Goal: Task Accomplishment & Management: Complete application form

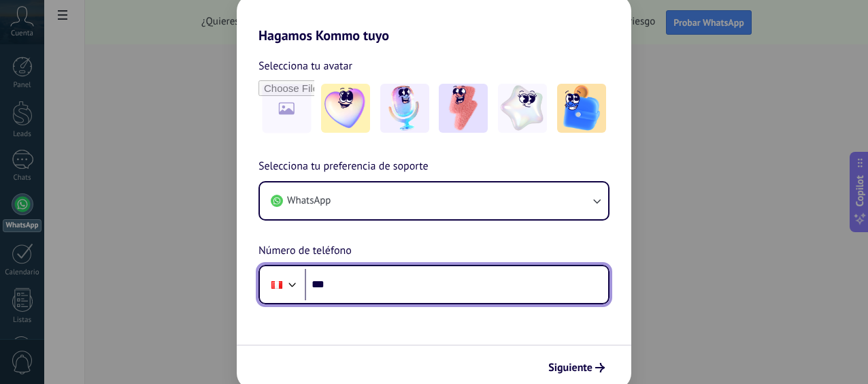
click at [409, 278] on input "***" at bounding box center [456, 284] width 303 height 31
type input "**********"
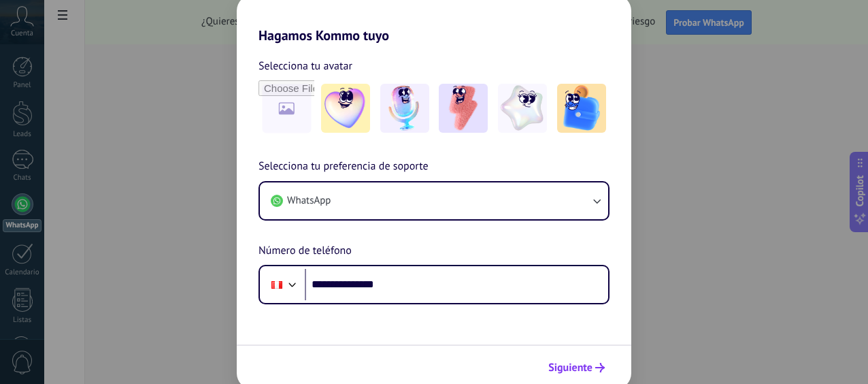
click at [583, 367] on span "Siguiente" at bounding box center [570, 368] width 44 height 10
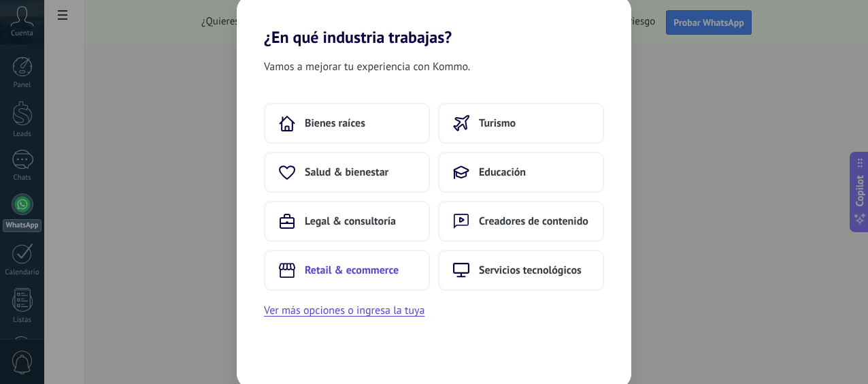
click at [380, 272] on span "Retail & ecommerce" at bounding box center [352, 270] width 94 height 14
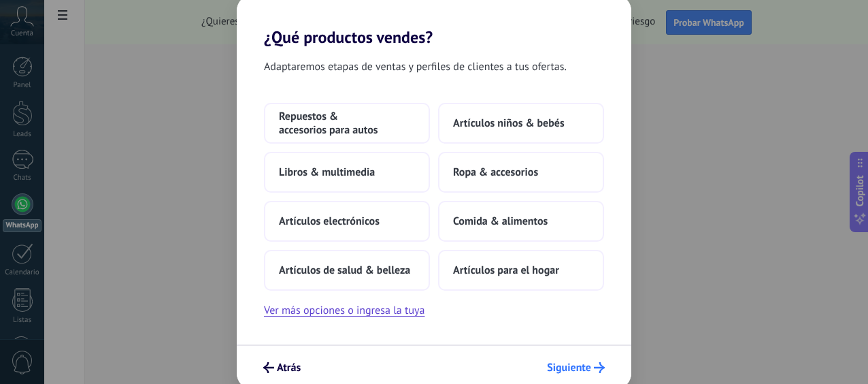
click at [596, 367] on use "submit" at bounding box center [599, 367] width 11 height 11
click at [360, 312] on button "Ver más opciones o ingresa la tuya" at bounding box center [344, 310] width 161 height 18
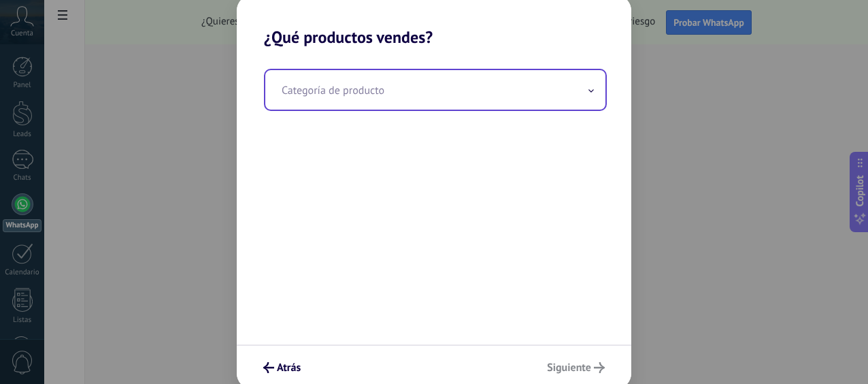
click at [386, 89] on input "text" at bounding box center [435, 89] width 340 height 39
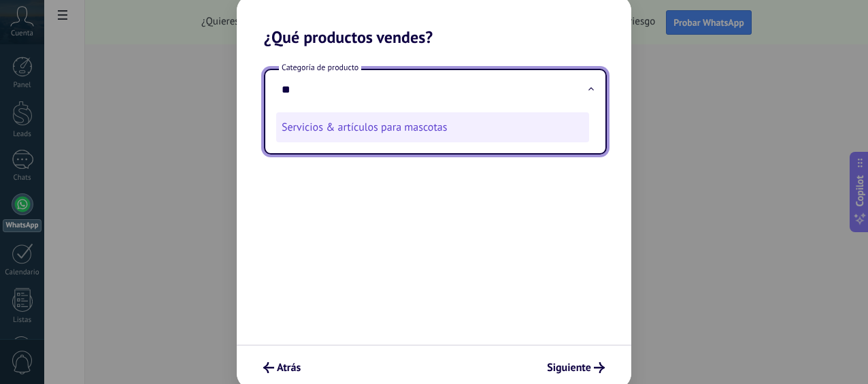
type input "*"
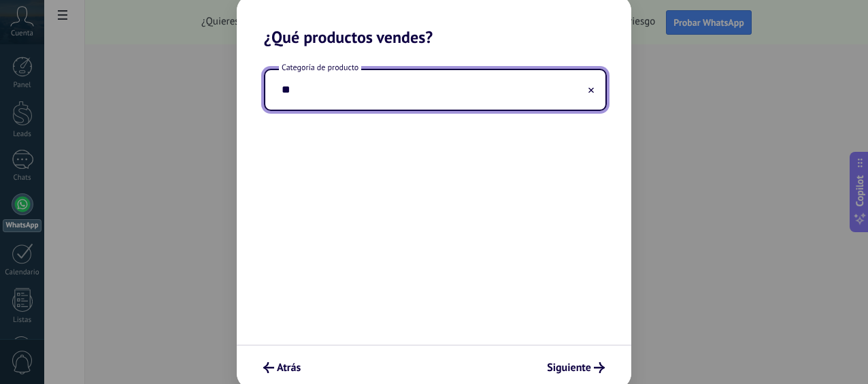
type input "*"
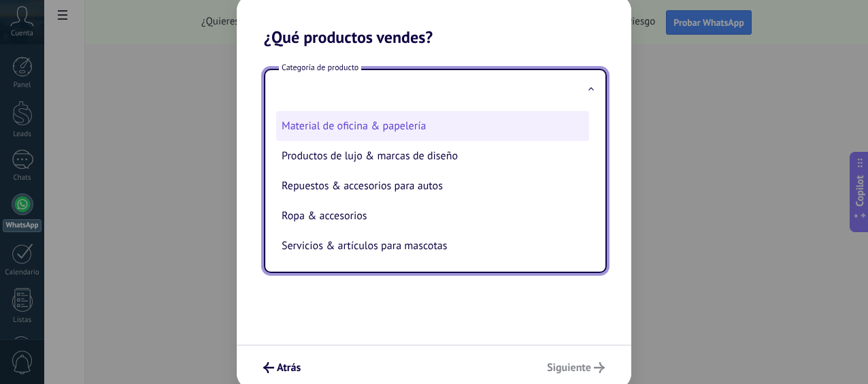
scroll to position [308, 0]
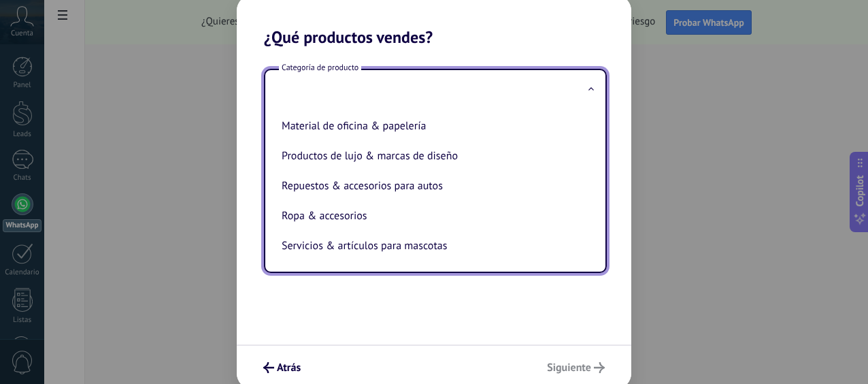
click at [418, 303] on div "Categoría de producto Artículos de salud & belleza Artículos deportivos Artícul…" at bounding box center [434, 195] width 395 height 297
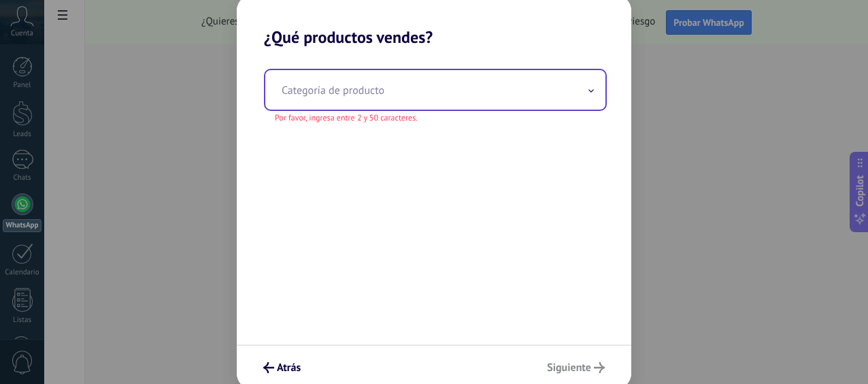
click at [516, 99] on input "text" at bounding box center [435, 89] width 340 height 39
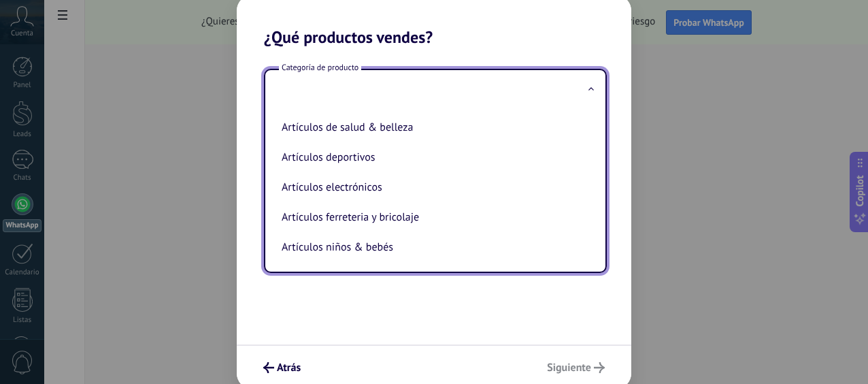
type input "*"
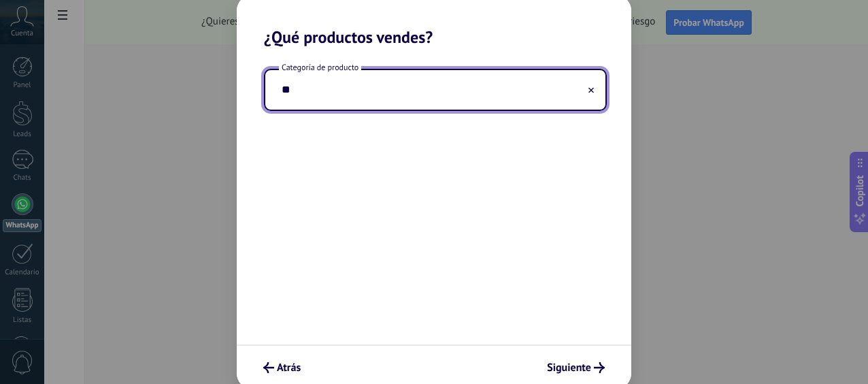
type input "*"
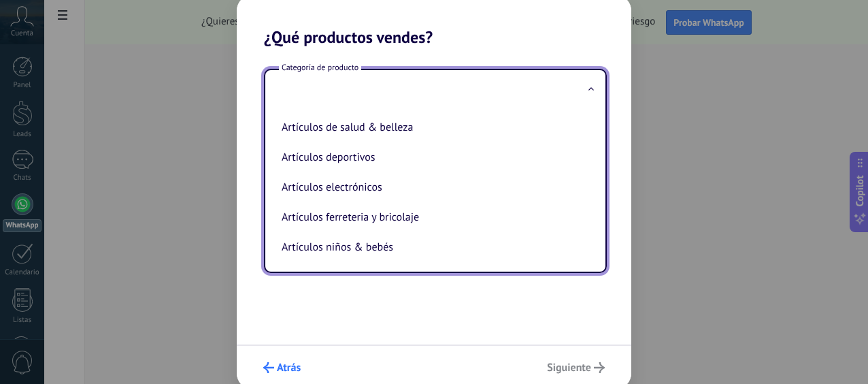
click at [283, 369] on span "Atrás" at bounding box center [289, 368] width 24 height 10
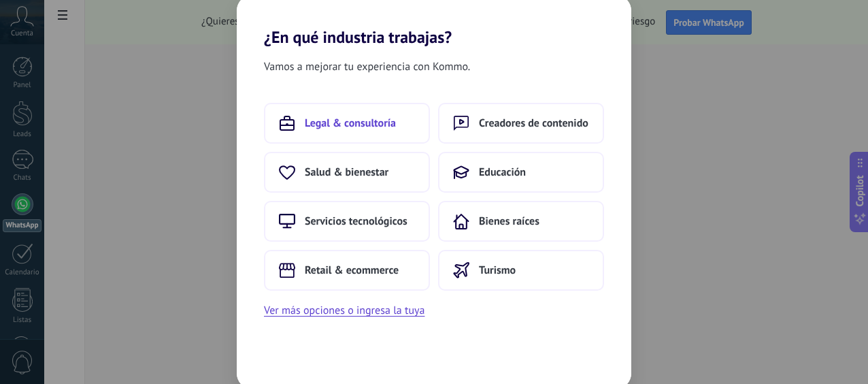
click at [357, 131] on button "Legal & consultoría" at bounding box center [347, 123] width 166 height 41
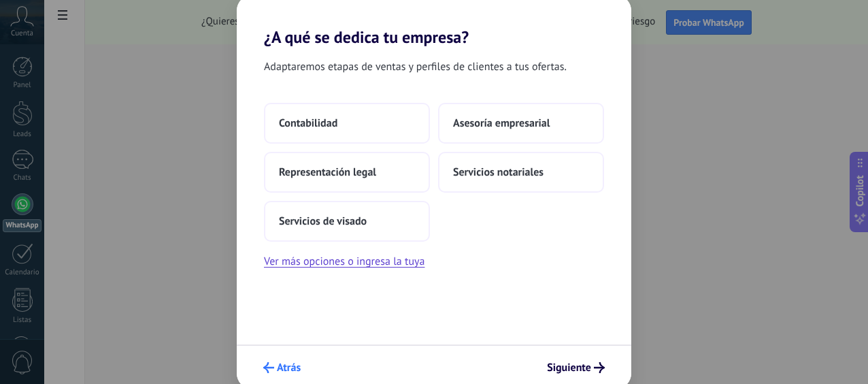
click at [280, 367] on span "Atrás" at bounding box center [289, 368] width 24 height 10
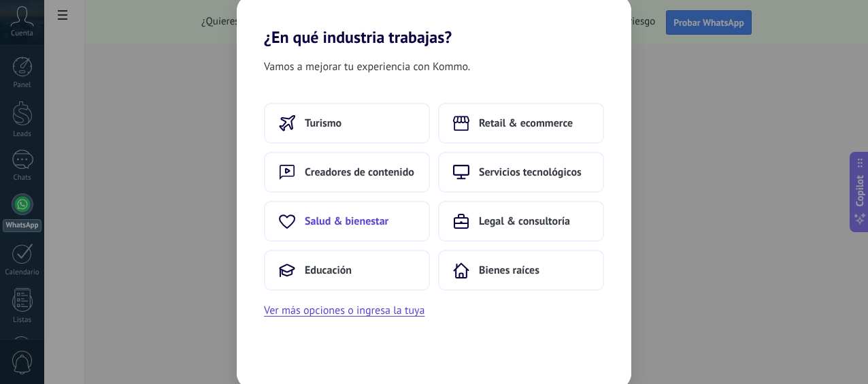
click at [367, 220] on span "Salud & bienestar" at bounding box center [347, 221] width 84 height 14
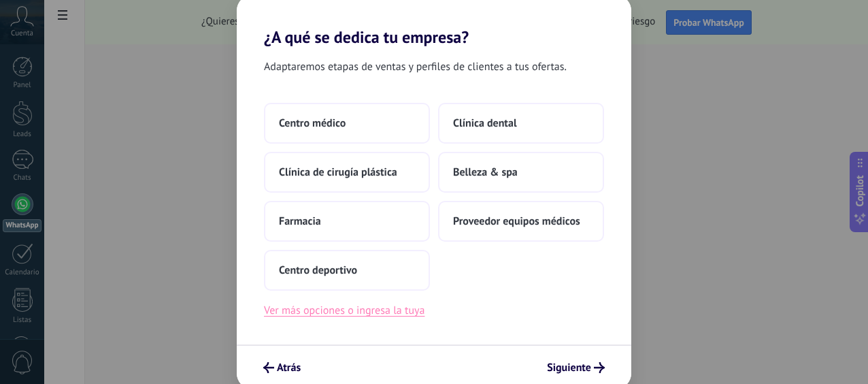
click at [385, 316] on button "Ver más opciones o ingresa la tuya" at bounding box center [344, 310] width 161 height 18
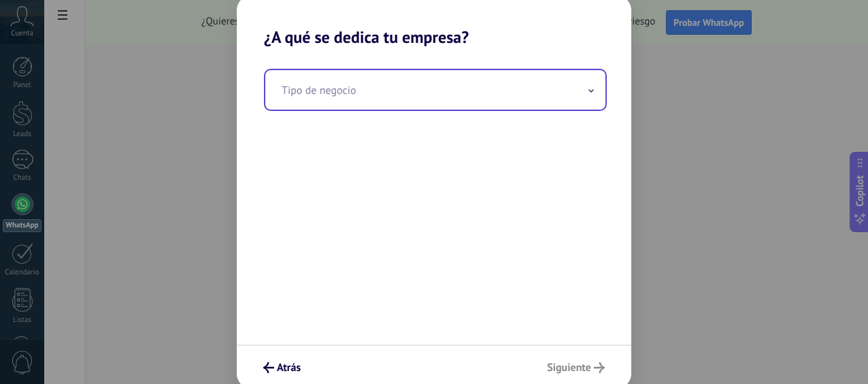
click at [397, 101] on input "text" at bounding box center [435, 89] width 340 height 39
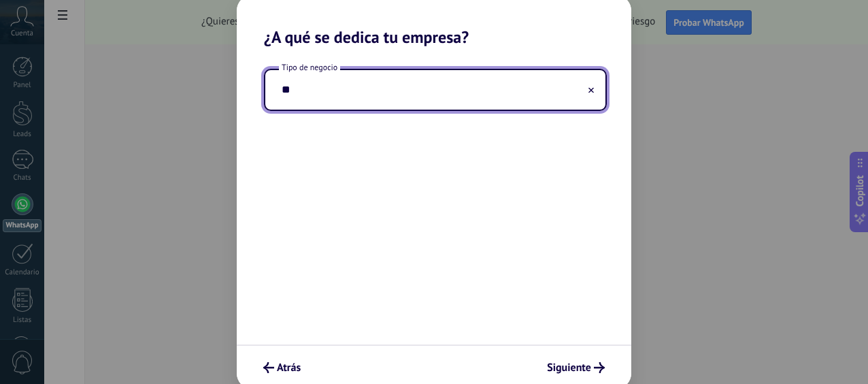
type input "*"
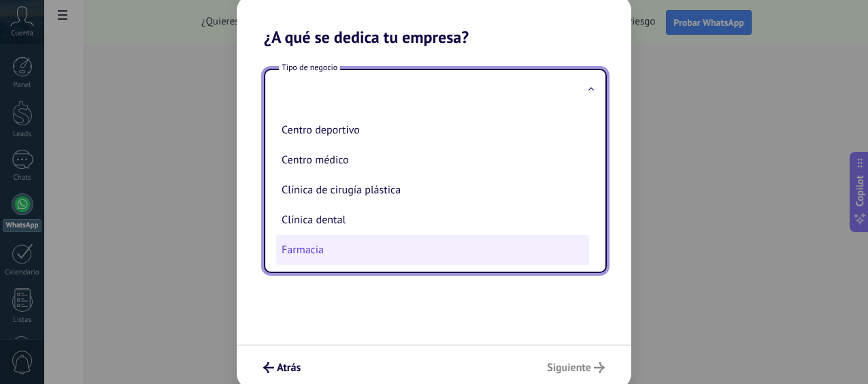
scroll to position [0, 0]
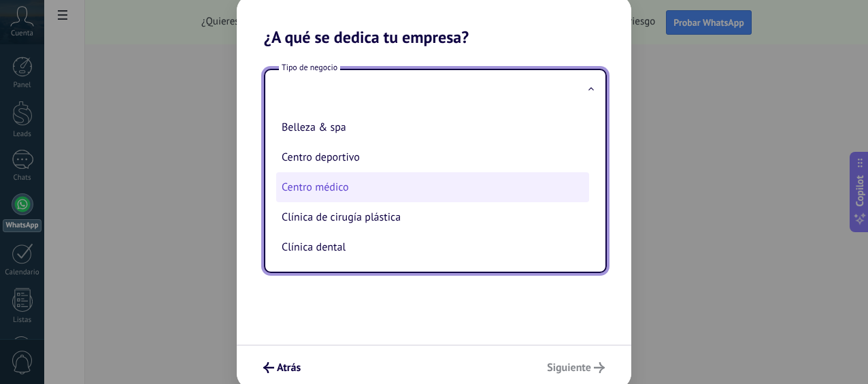
click at [384, 191] on li "Centro médico" at bounding box center [432, 187] width 313 height 30
type input "**********"
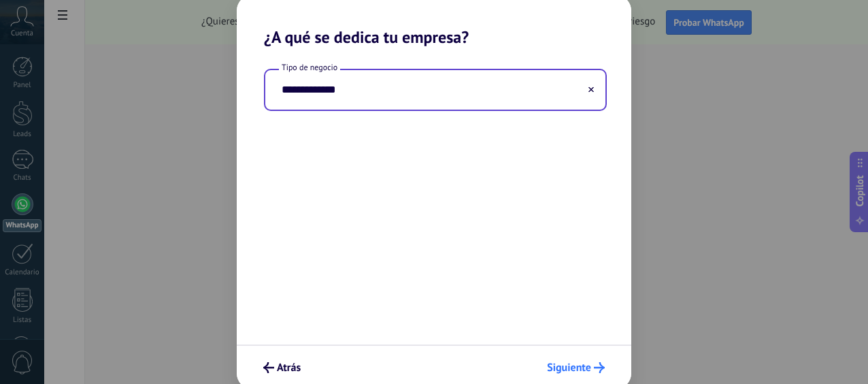
click at [590, 369] on span "Siguiente" at bounding box center [569, 368] width 44 height 10
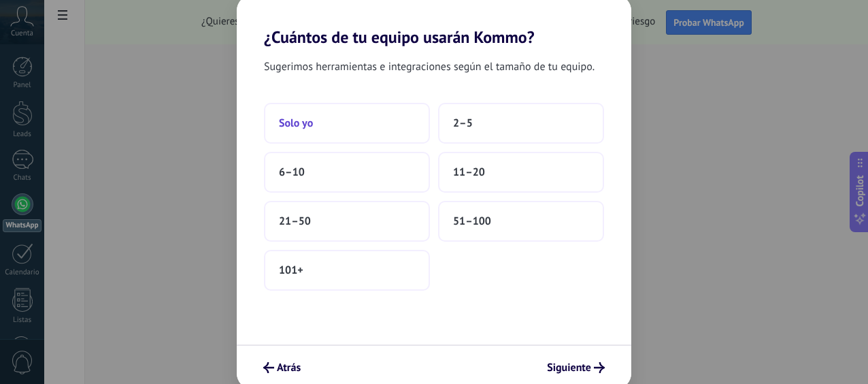
click at [341, 122] on button "Solo yo" at bounding box center [347, 123] width 166 height 41
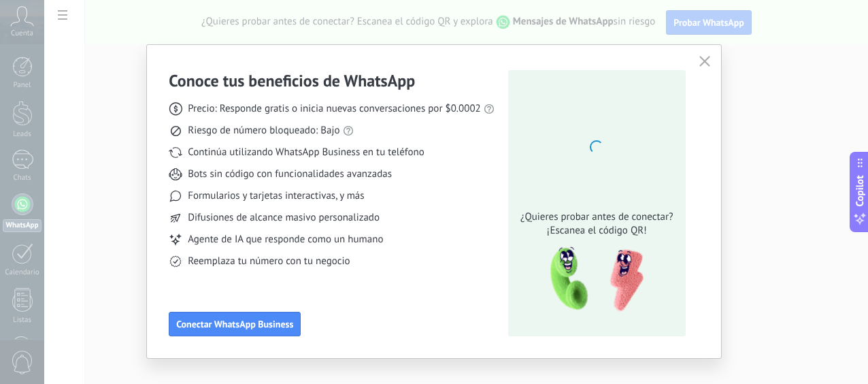
scroll to position [18, 0]
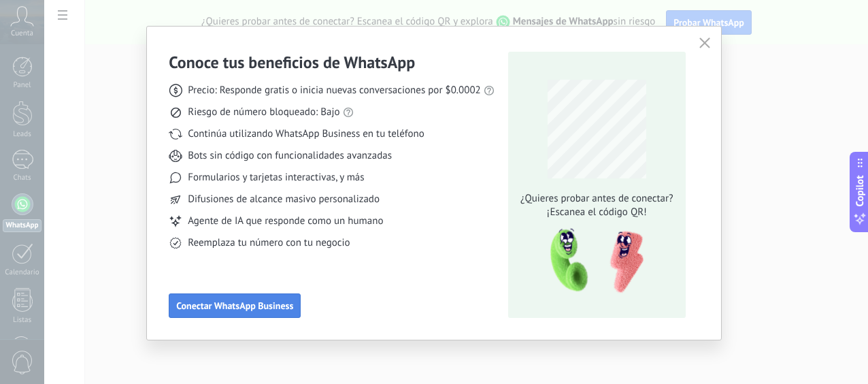
click at [252, 305] on span "Conectar WhatsApp Business" at bounding box center [234, 306] width 117 height 10
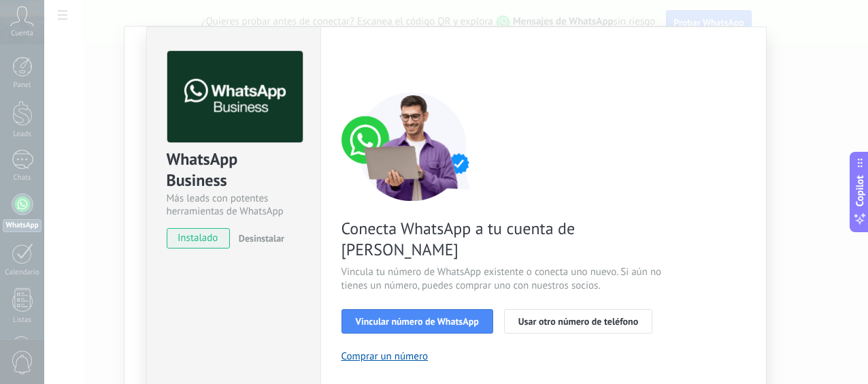
scroll to position [12, 0]
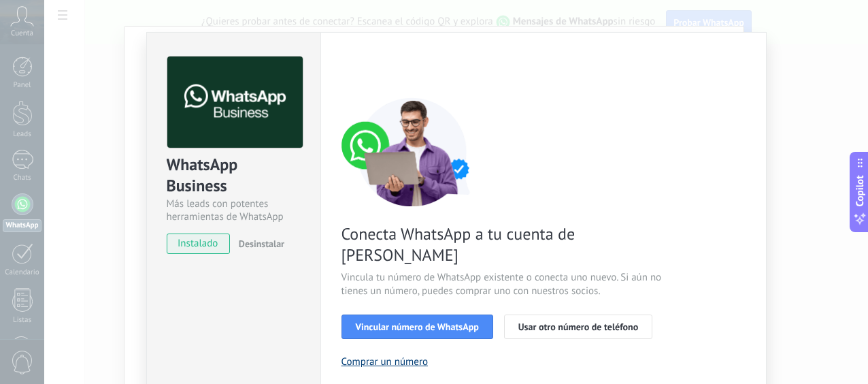
click at [384, 355] on button "Comprar un número" at bounding box center [385, 361] width 87 height 13
click at [546, 322] on span "Usar otro número de teléfono" at bounding box center [578, 327] width 120 height 10
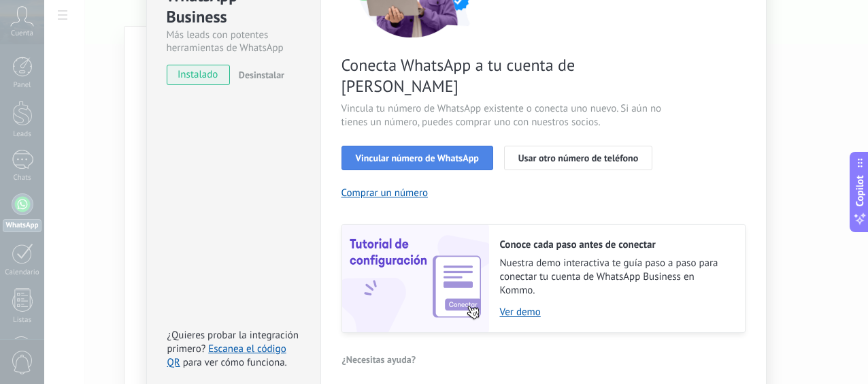
scroll to position [220, 0]
